Goal: Navigation & Orientation: Find specific page/section

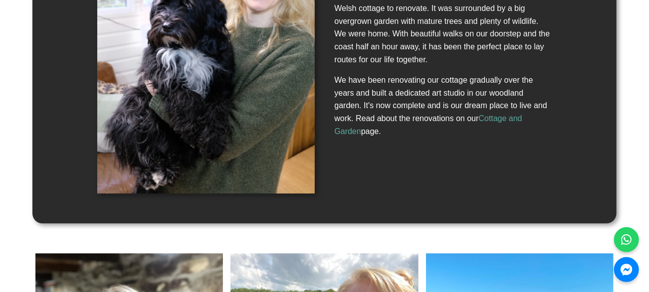
scroll to position [998, 0]
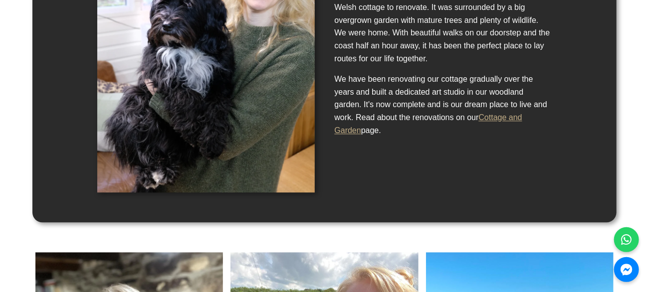
click at [500, 113] on link "Cottage and Garden" at bounding box center [429, 123] width 188 height 21
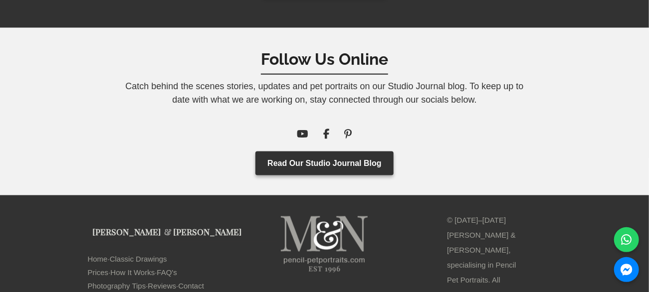
scroll to position [9357, 0]
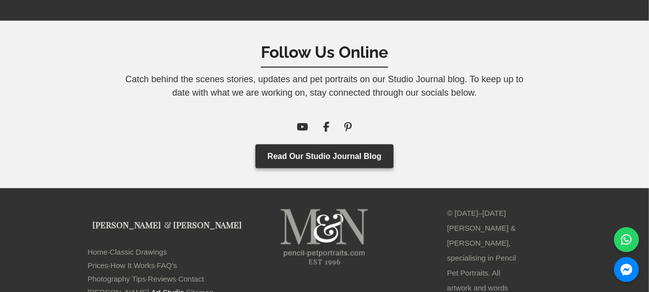
click at [151, 286] on link "Art Studio" at bounding box center [167, 292] width 33 height 13
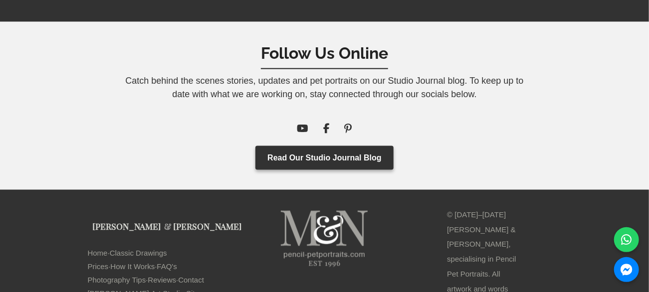
scroll to position [7667, 0]
